Goal: Find specific page/section: Find specific page/section

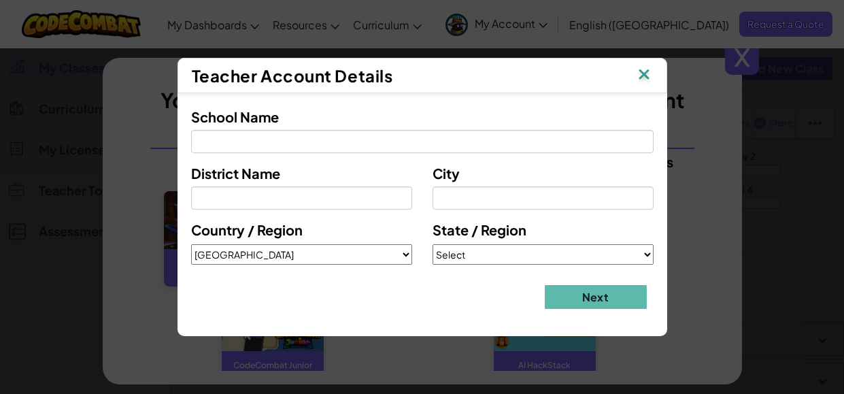
select select "[GEOGRAPHIC_DATA]"
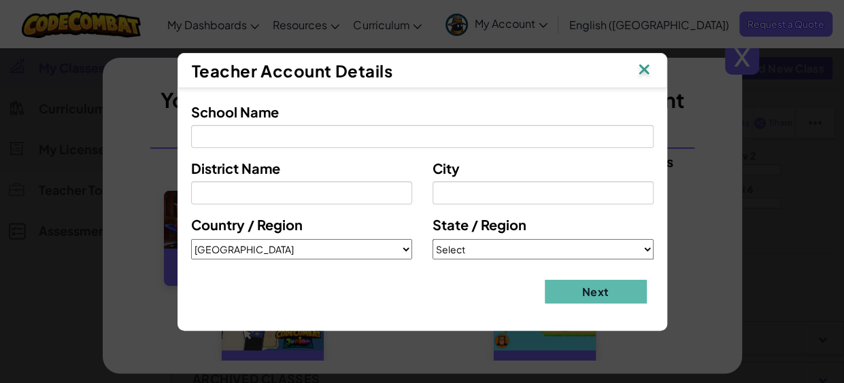
click at [646, 73] on img at bounding box center [644, 71] width 18 height 20
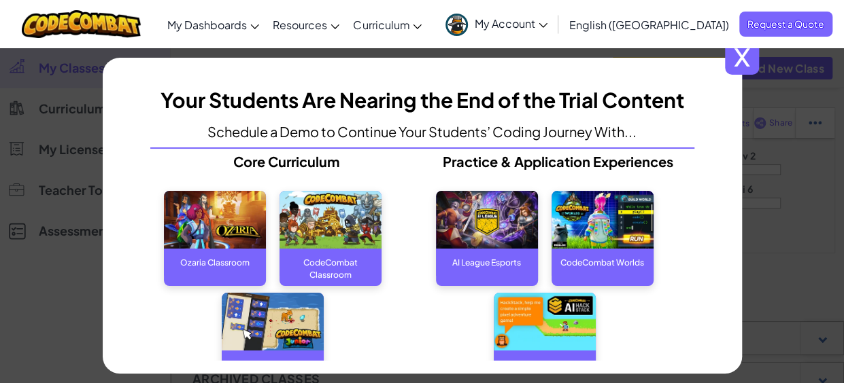
click at [747, 56] on span "x" at bounding box center [742, 58] width 34 height 34
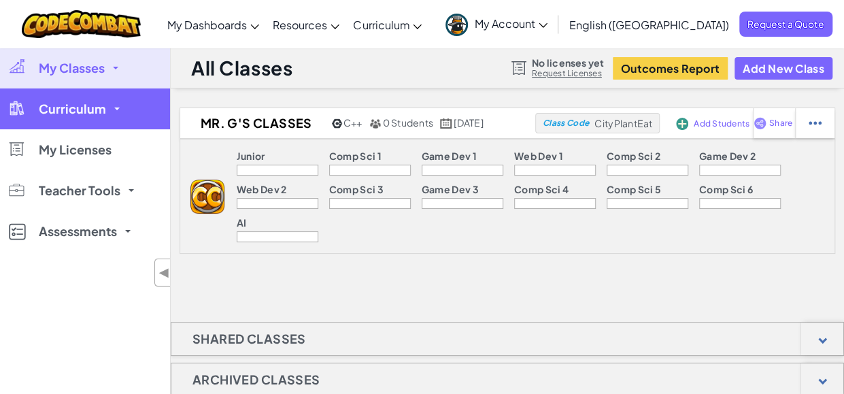
click at [82, 104] on span "Curriculum" at bounding box center [72, 109] width 67 height 12
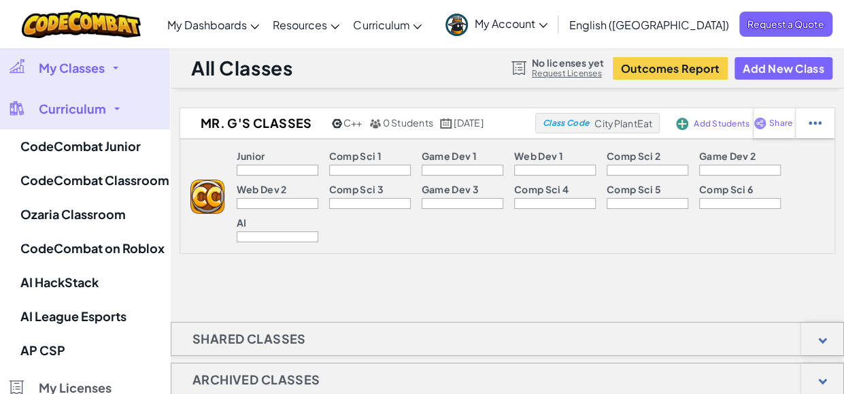
click at [91, 107] on span "Curriculum" at bounding box center [72, 109] width 67 height 12
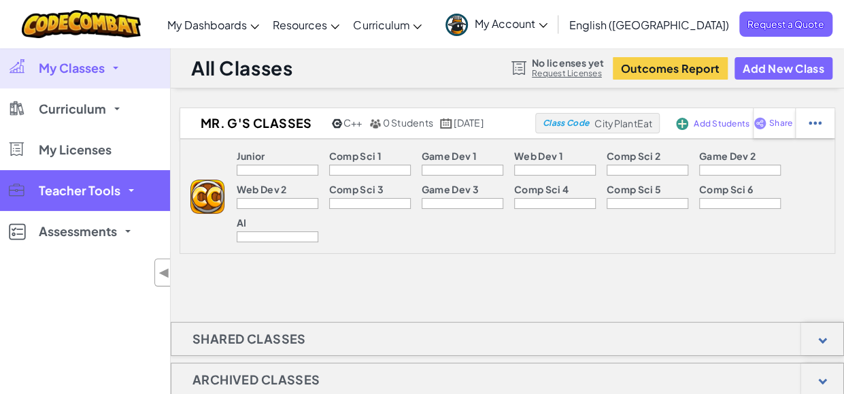
click at [81, 184] on span "Teacher Tools" at bounding box center [80, 190] width 82 height 12
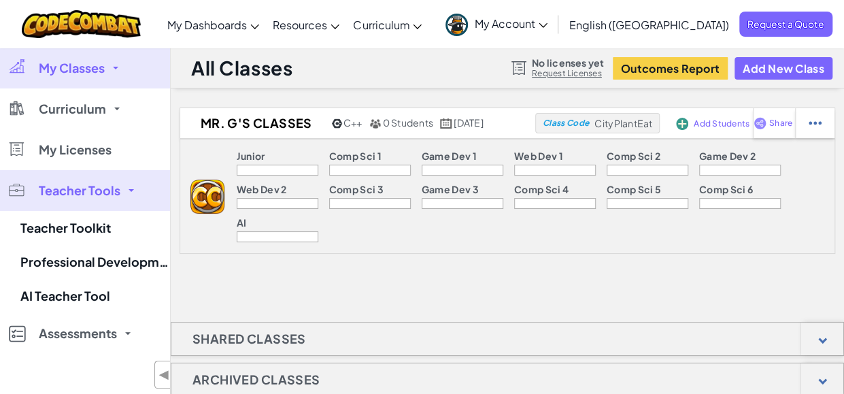
click at [101, 187] on span "Teacher Tools" at bounding box center [80, 190] width 82 height 12
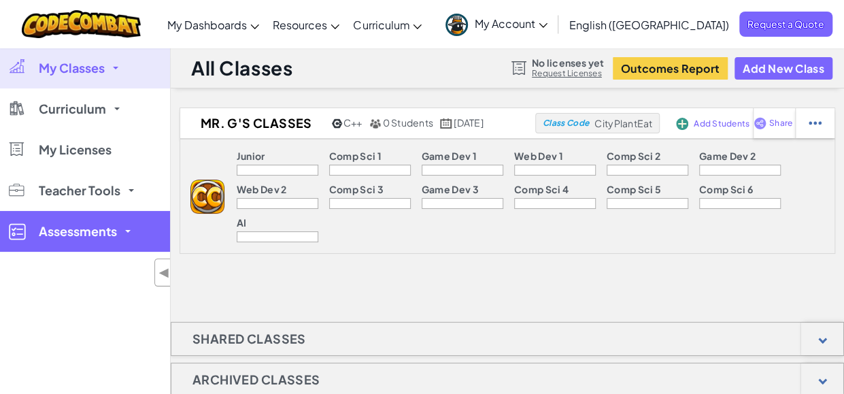
click at [101, 233] on span "Assessments" at bounding box center [78, 231] width 78 height 12
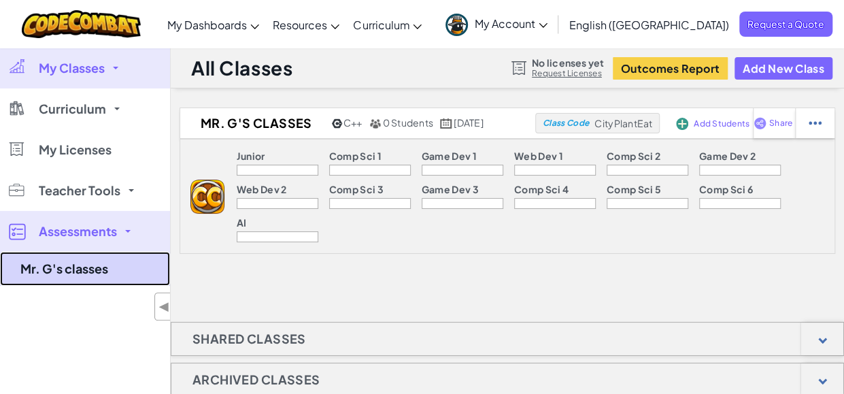
click at [84, 269] on link "Mr. G's classes" at bounding box center [85, 269] width 170 height 34
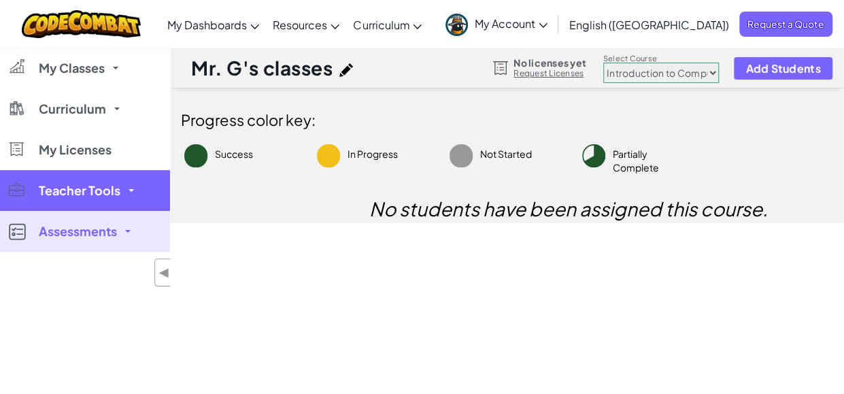
click at [106, 201] on link "Teacher Tools" at bounding box center [85, 190] width 170 height 41
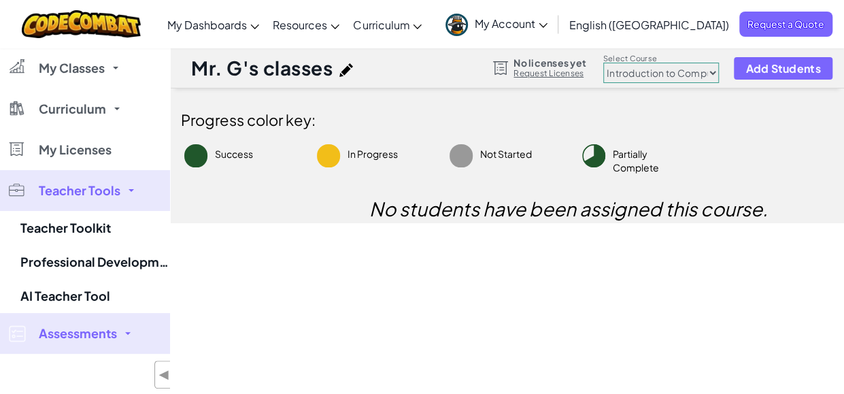
click at [136, 337] on link "Assessments" at bounding box center [85, 333] width 170 height 41
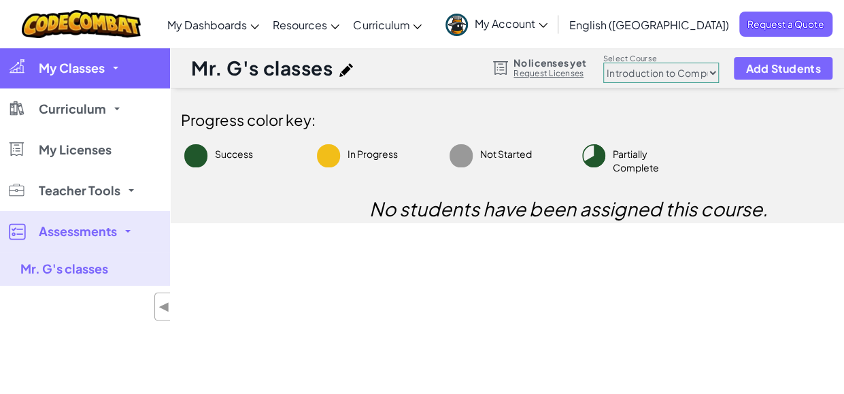
click at [112, 64] on link "My Classes" at bounding box center [85, 68] width 170 height 41
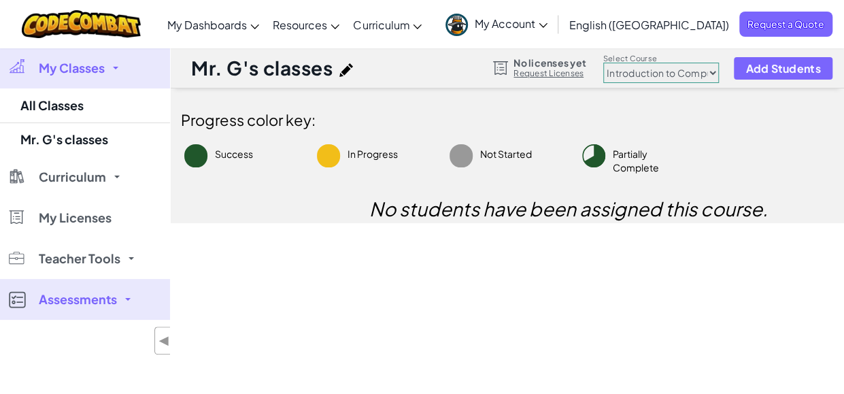
click at [101, 73] on span "My Classes" at bounding box center [72, 68] width 66 height 12
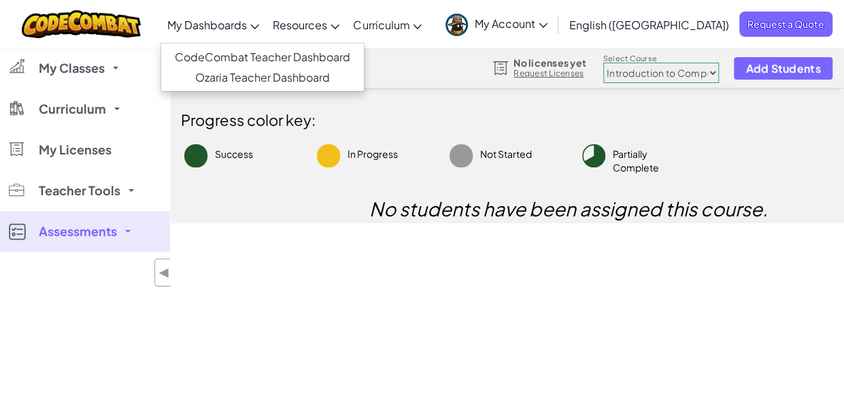
click at [247, 24] on span "My Dashboards" at bounding box center [207, 25] width 80 height 14
